Goal: Navigation & Orientation: Find specific page/section

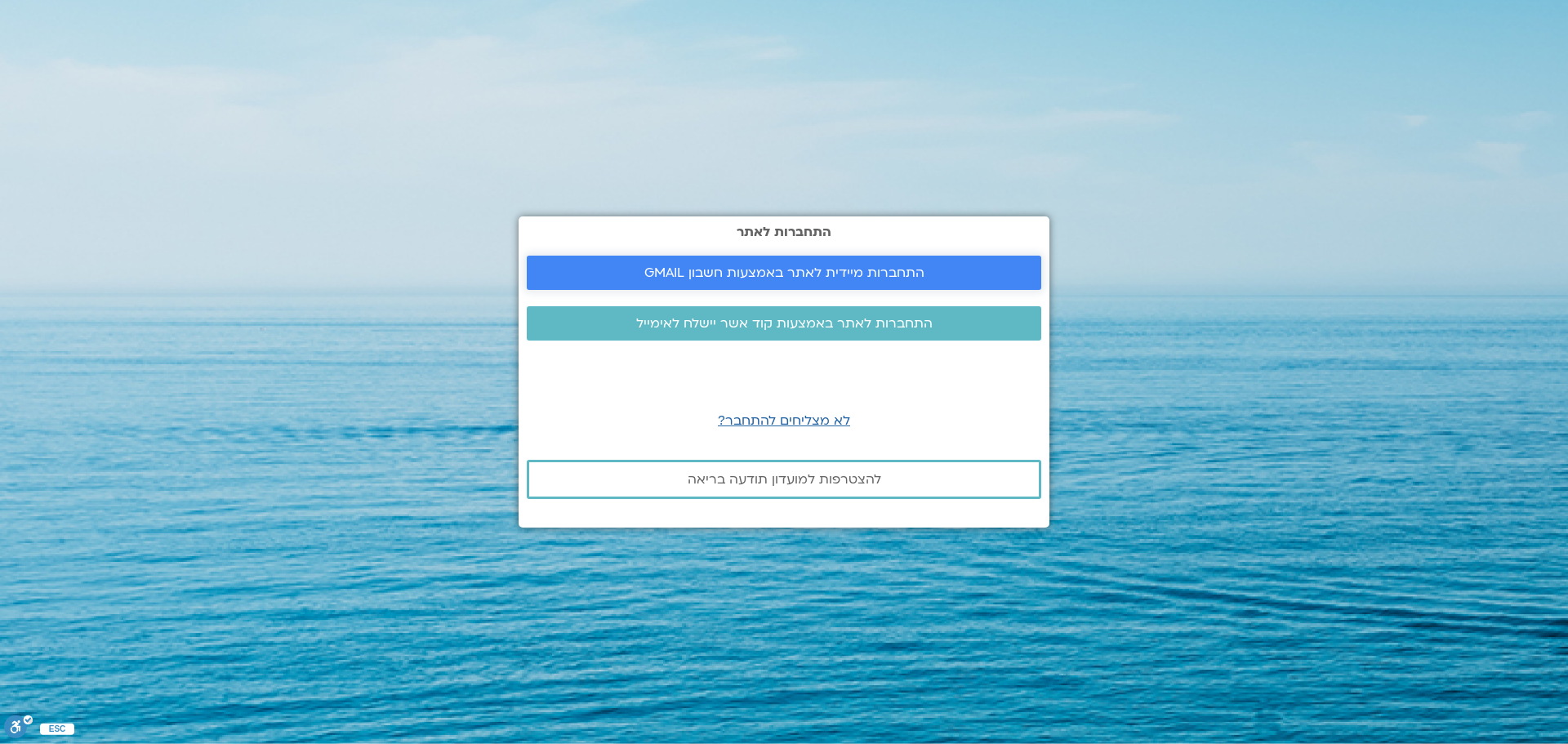
click at [723, 266] on span "התחברות מיידית לאתר באמצעות חשבון GMAIL" at bounding box center [784, 272] width 280 height 15
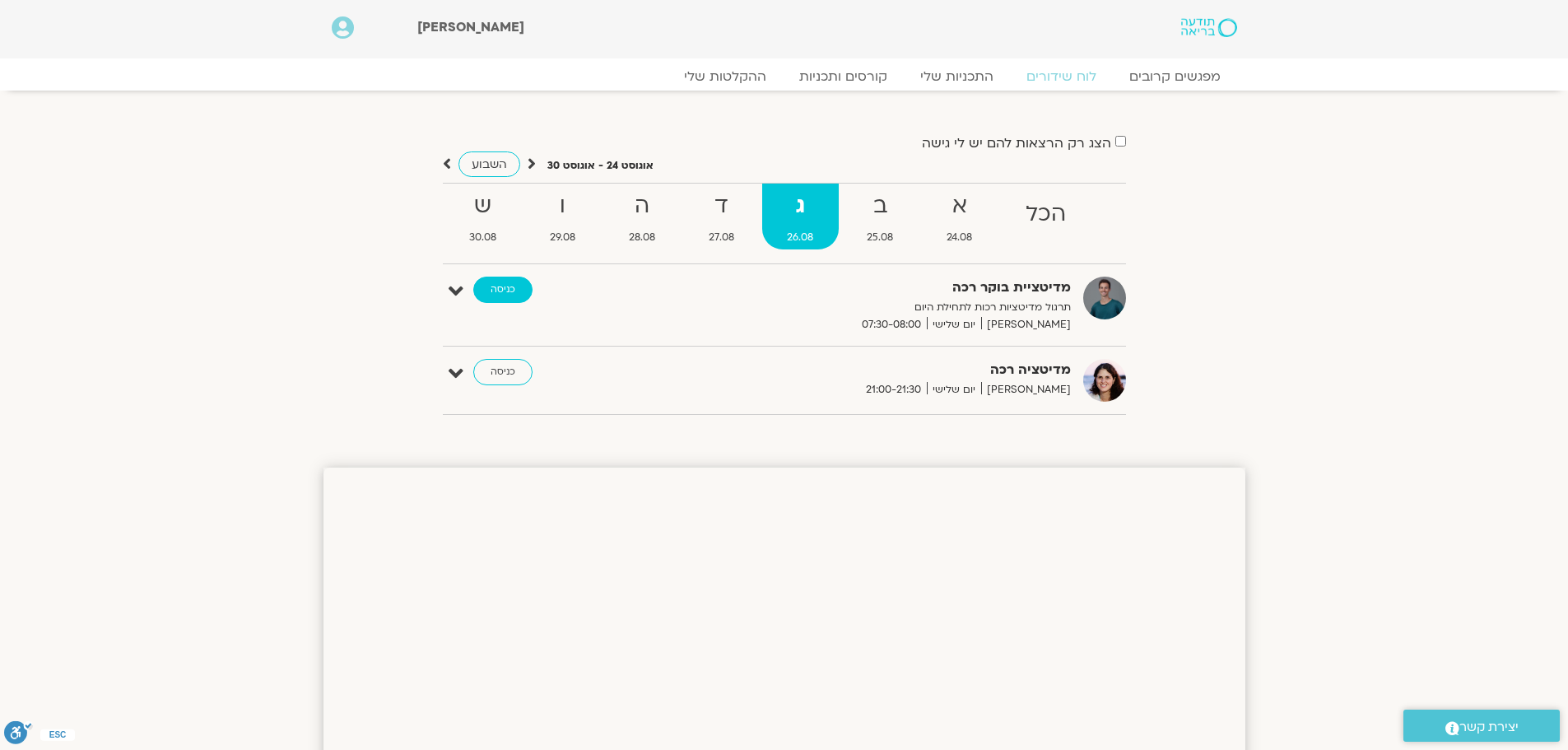
click at [485, 292] on link "כניסה" at bounding box center [502, 290] width 59 height 26
